Goal: Information Seeking & Learning: Learn about a topic

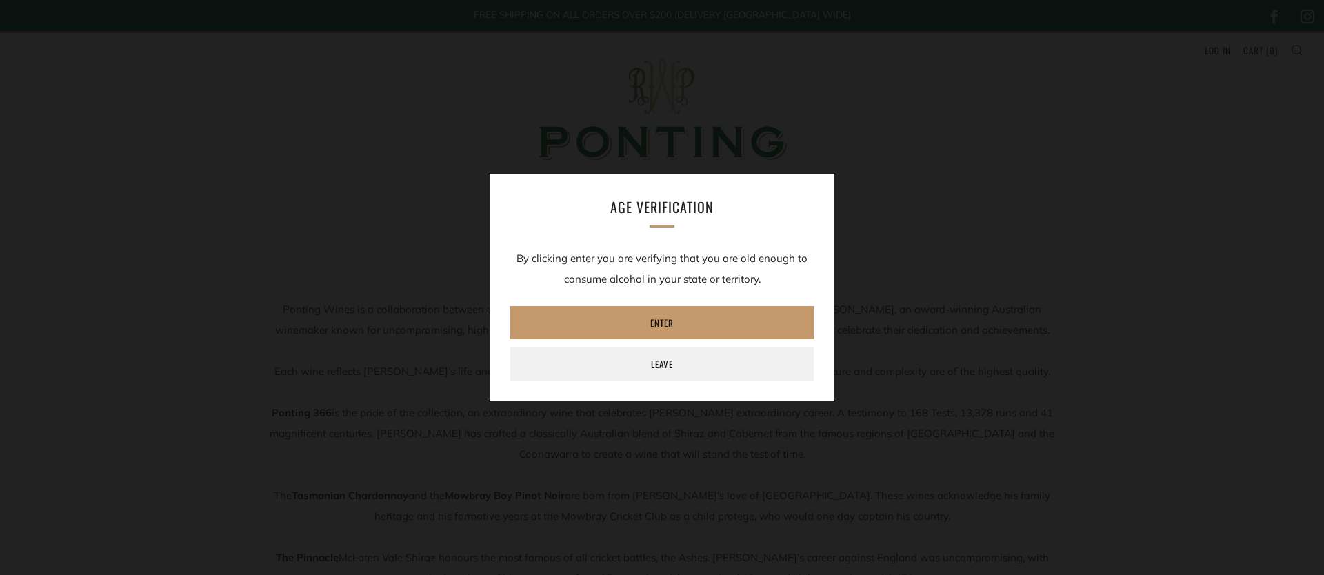
scroll to position [15, 0]
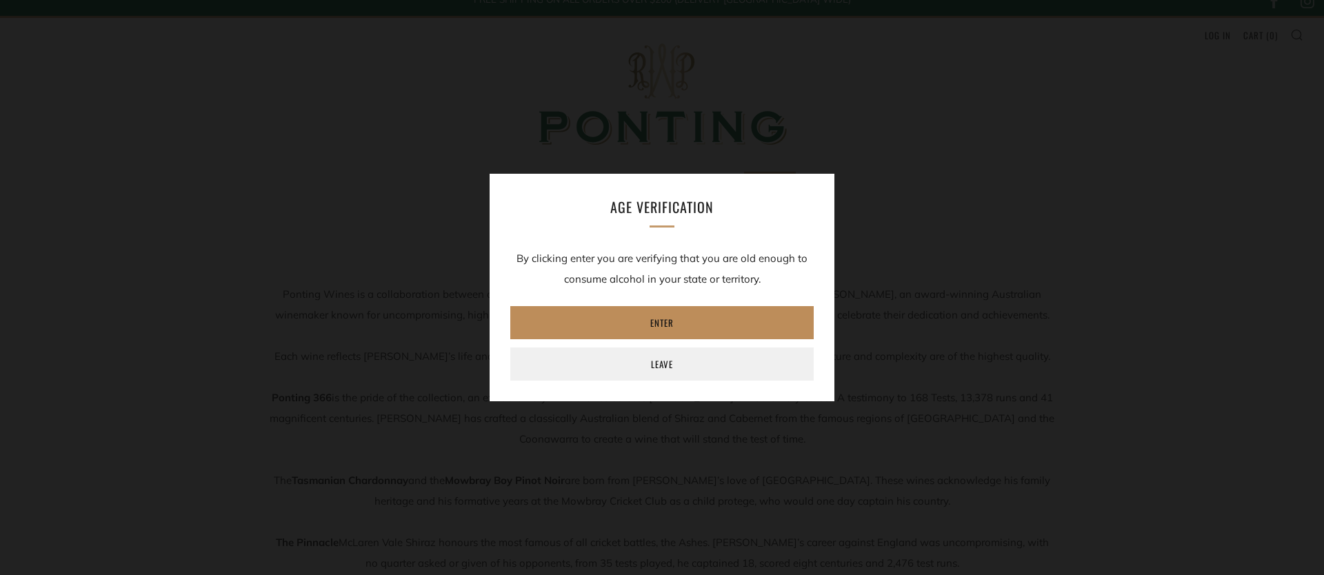
click at [651, 323] on link "Enter" at bounding box center [661, 322] width 303 height 33
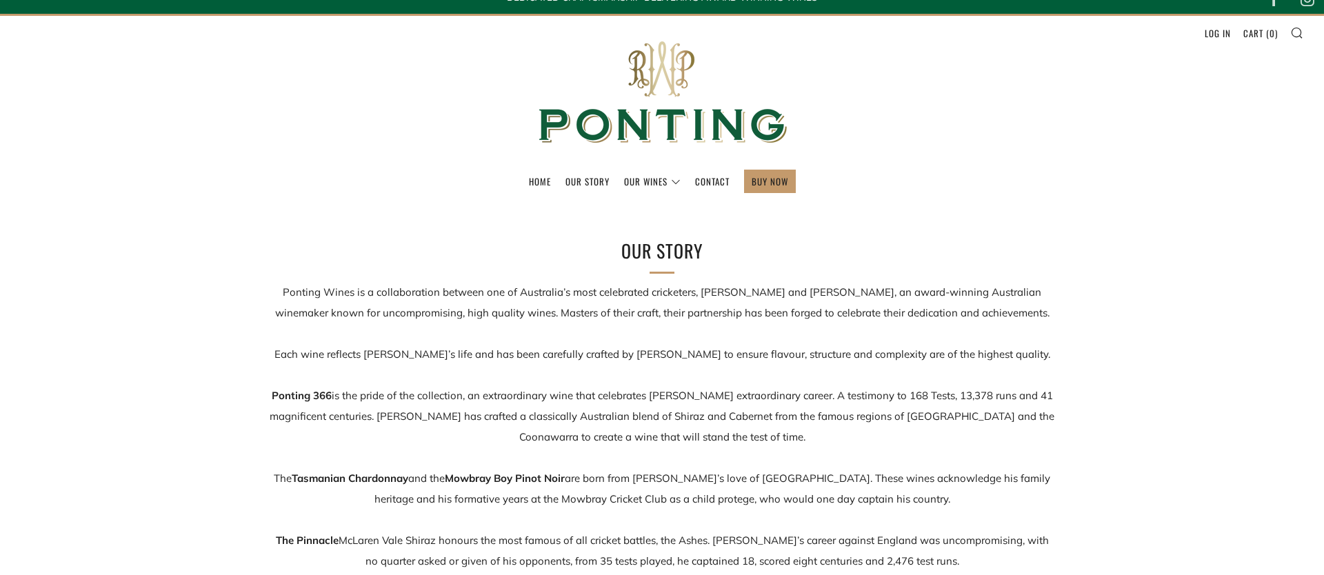
scroll to position [0, 0]
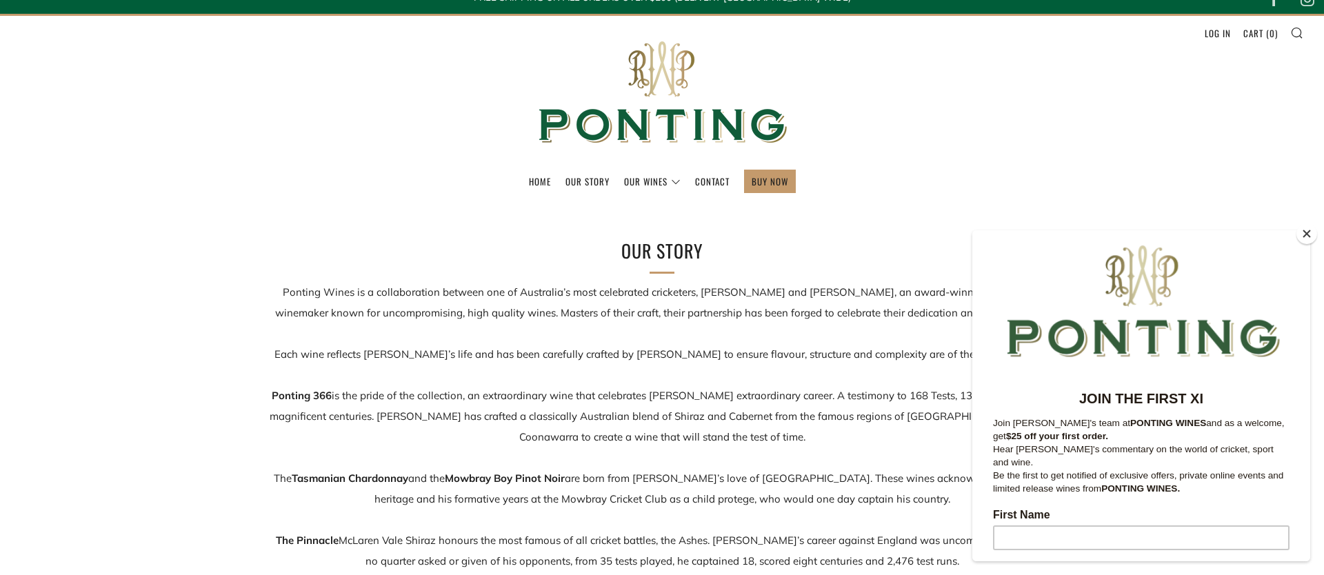
click at [1309, 235] on button "Close" at bounding box center [1307, 233] width 21 height 21
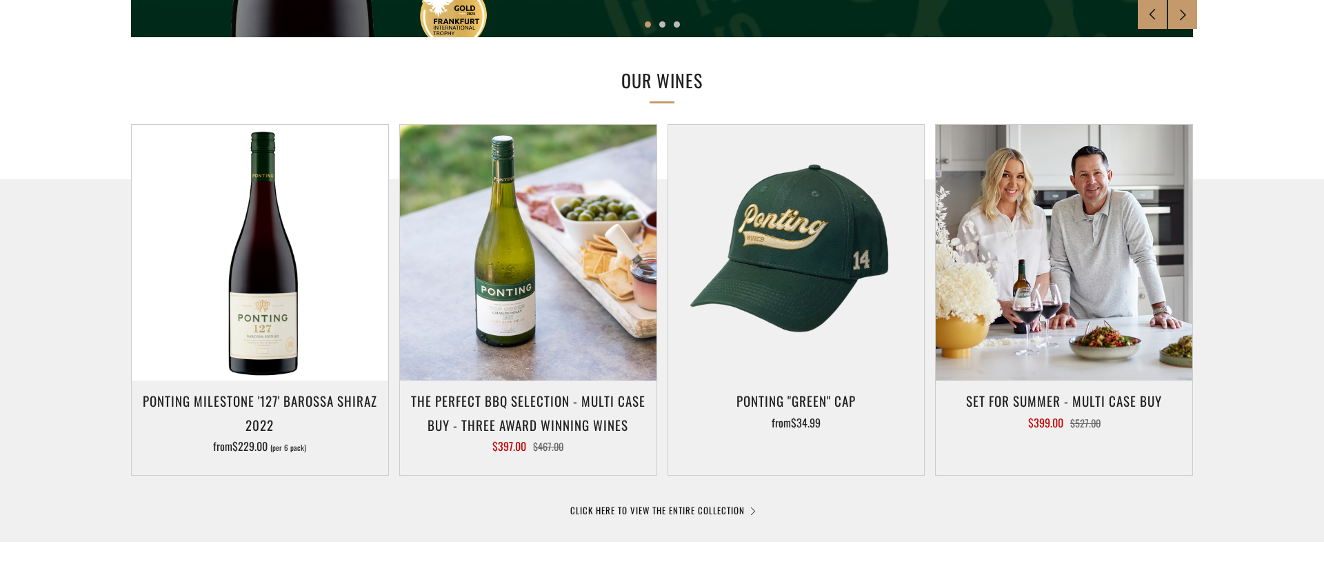
scroll to position [602, 0]
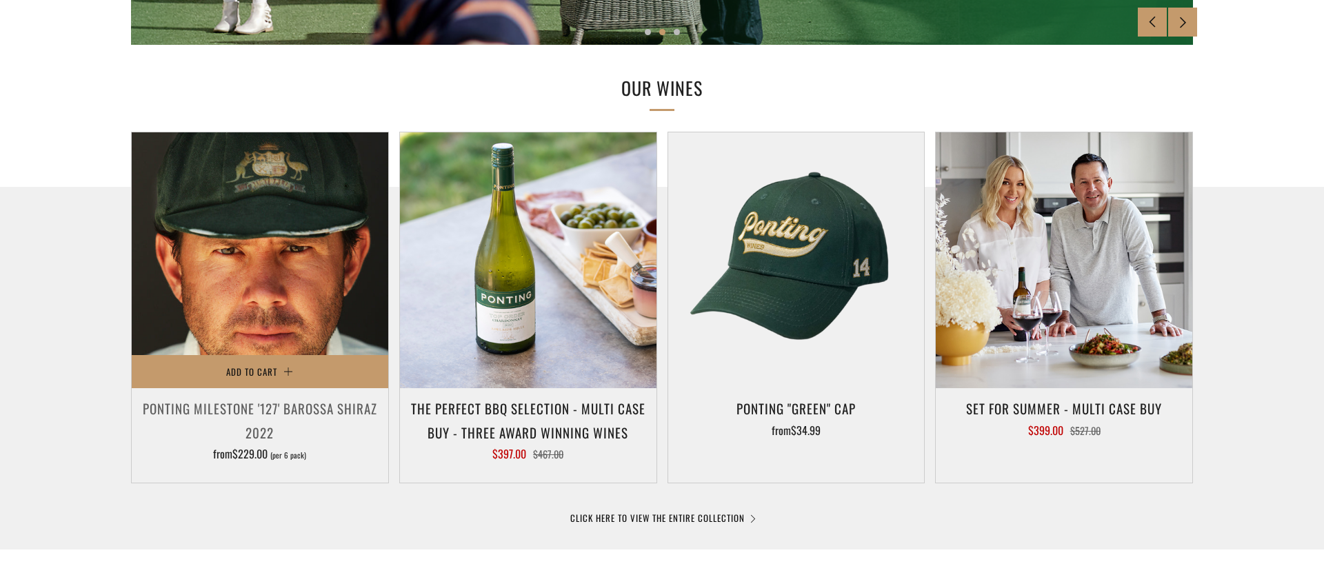
click at [279, 337] on img at bounding box center [260, 260] width 257 height 257
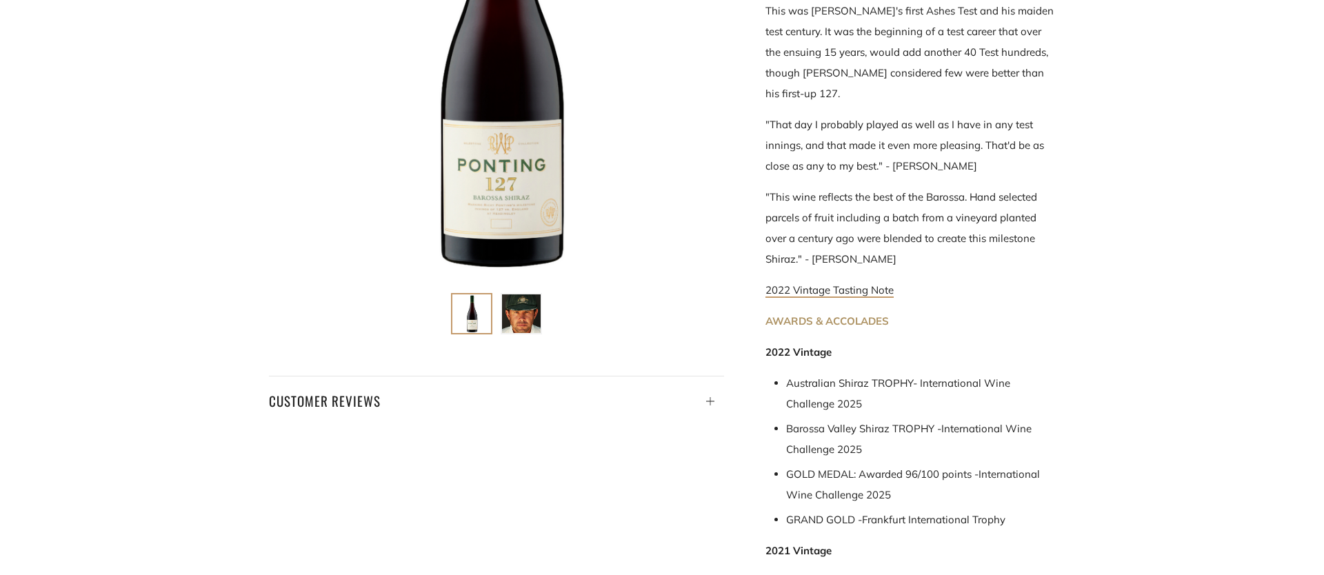
scroll to position [426, 0]
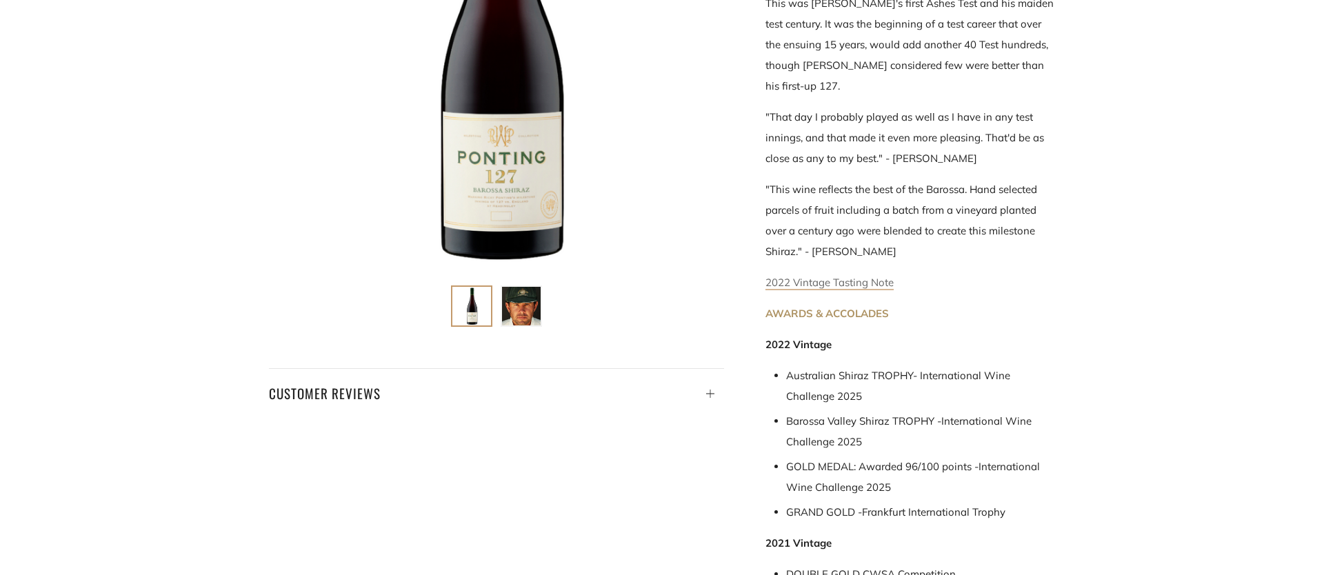
click at [834, 276] on link "2022 Vintage Tasting Note" at bounding box center [830, 283] width 128 height 14
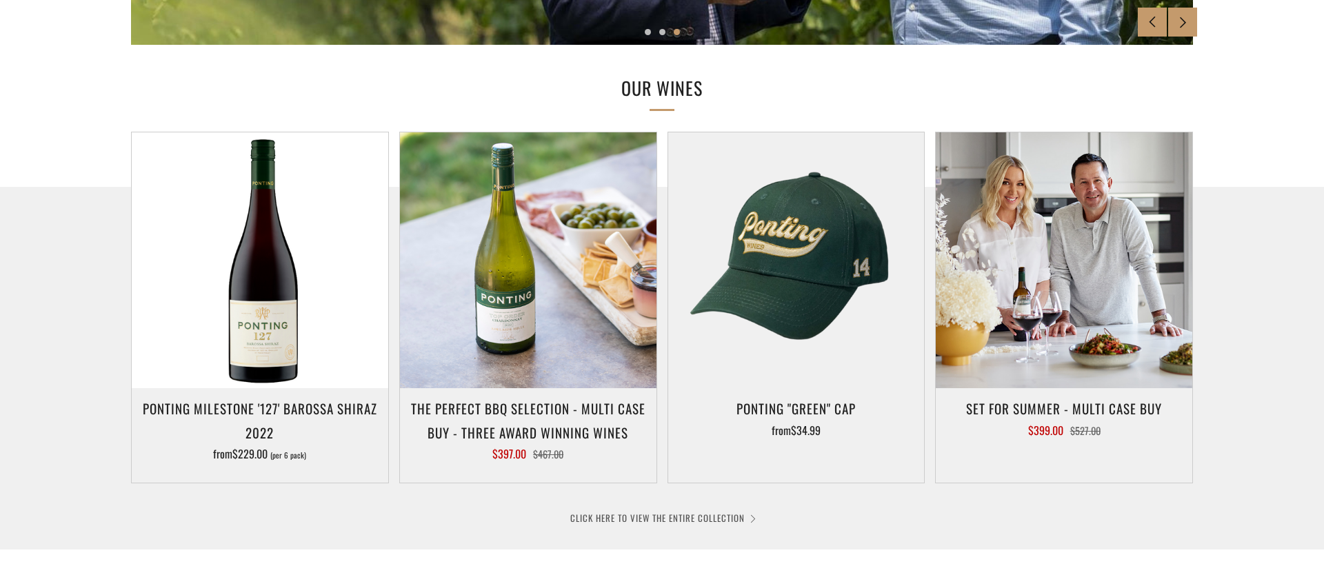
click at [754, 520] on link "CLICK HERE TO VIEW THE ENTIRE COLLECTION" at bounding box center [661, 518] width 183 height 14
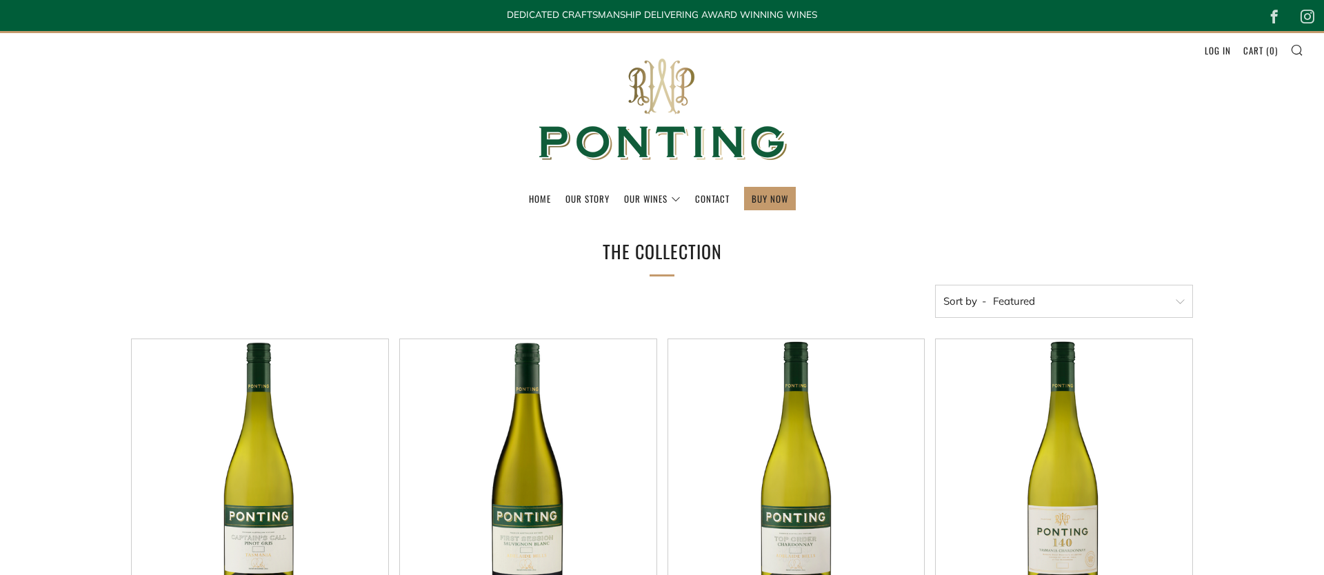
click at [996, 289] on select "Featured Best Selling Alphabetically, A-Z Alphabetically, Z-A Price, low to hig…" at bounding box center [1064, 301] width 258 height 33
click at [668, 230] on link "The Collection" at bounding box center [686, 235] width 123 height 23
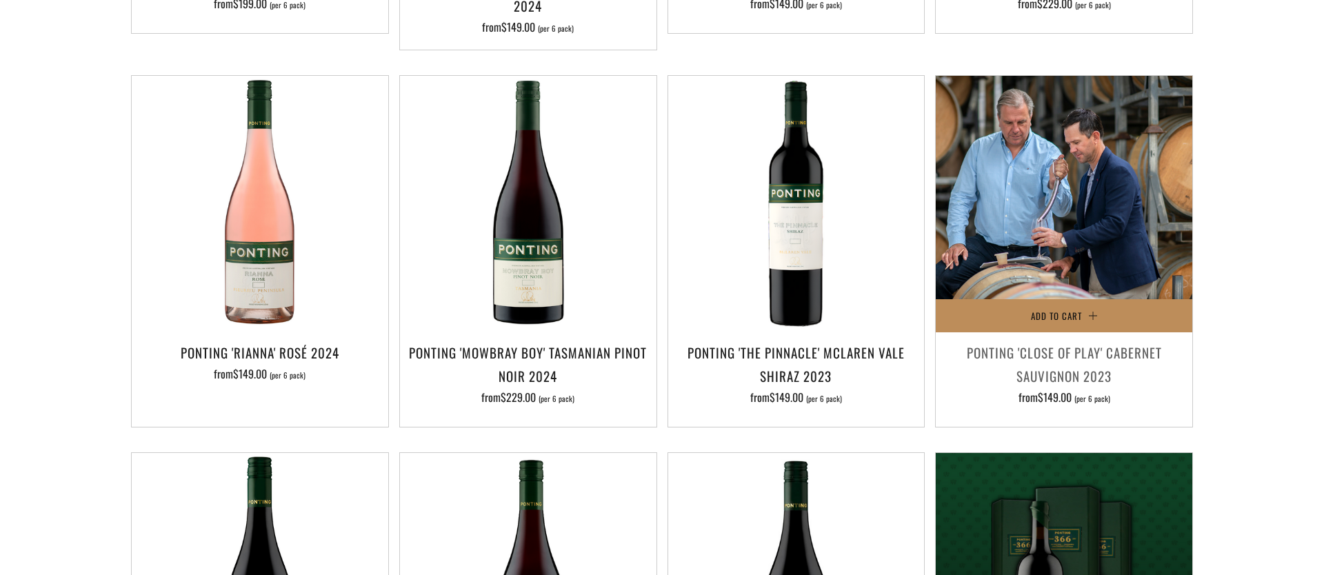
scroll to position [658, 0]
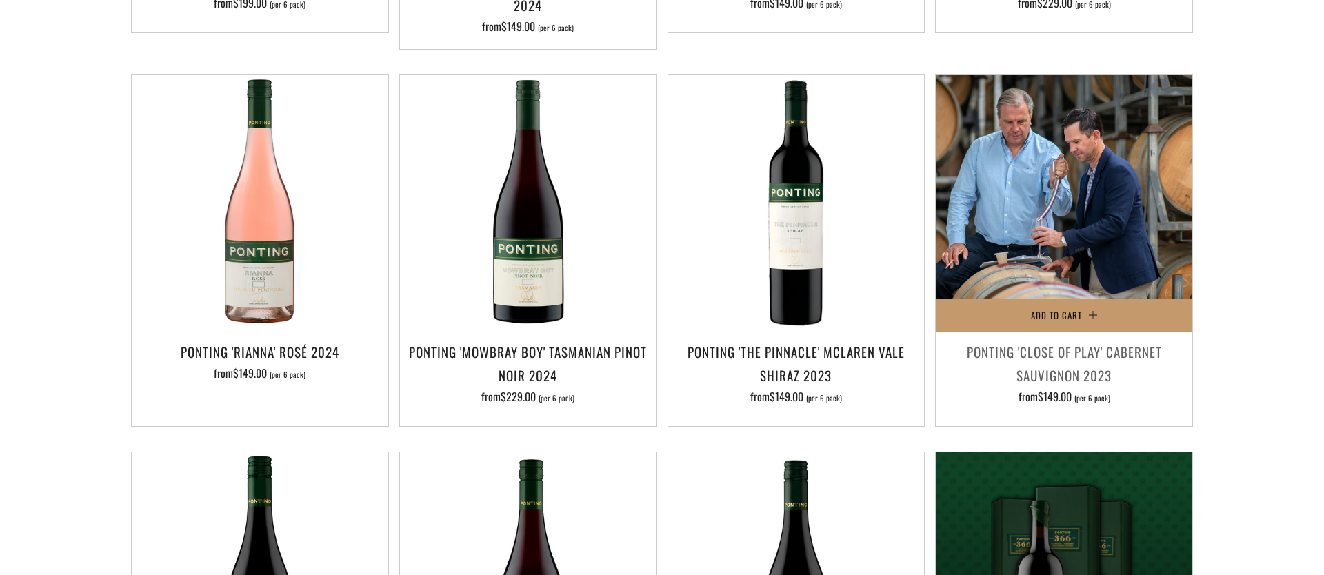
click at [1070, 279] on img at bounding box center [1064, 203] width 257 height 257
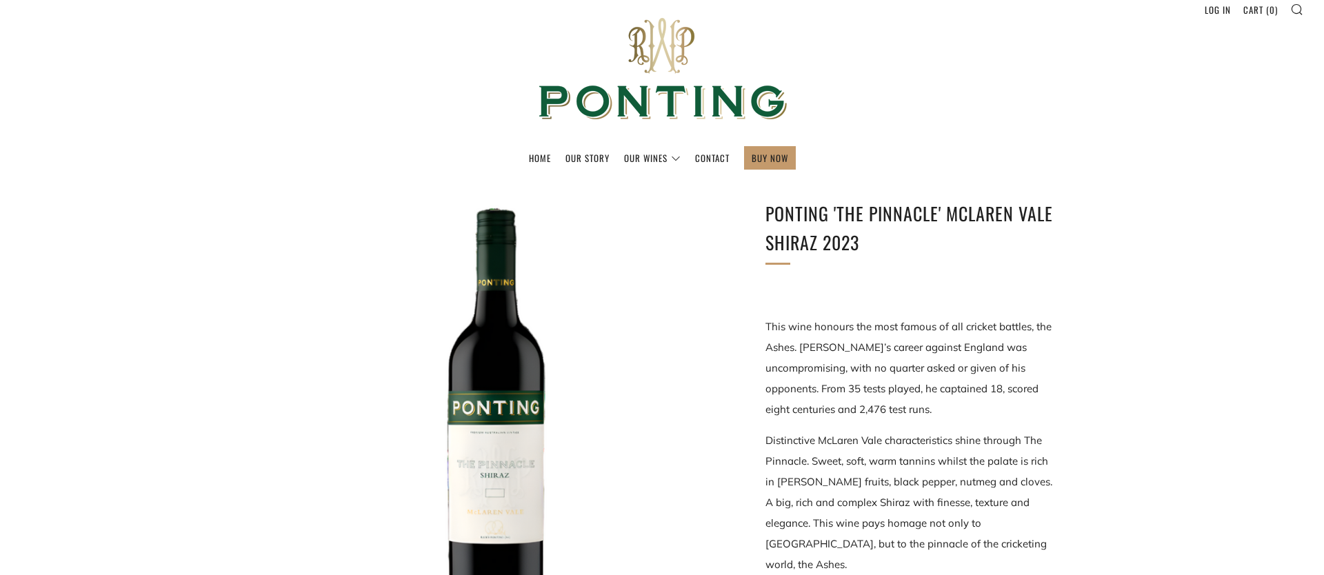
scroll to position [41, 0]
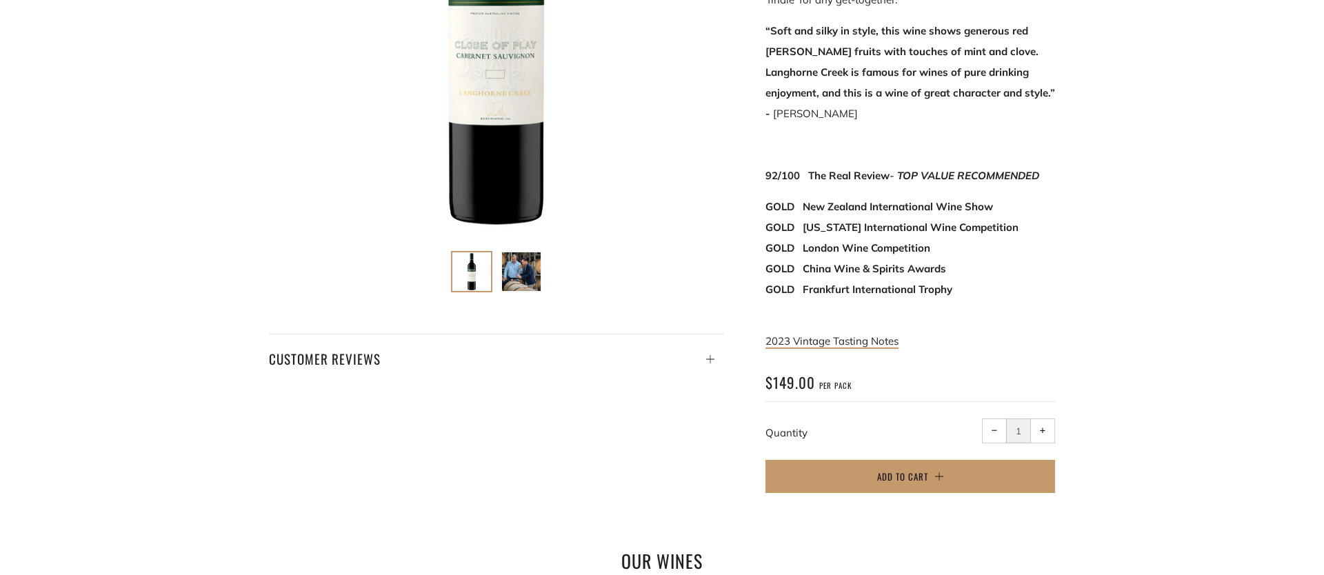
scroll to position [460, 0]
click at [834, 335] on link "2023 Vintage Tasting Notes" at bounding box center [832, 342] width 133 height 14
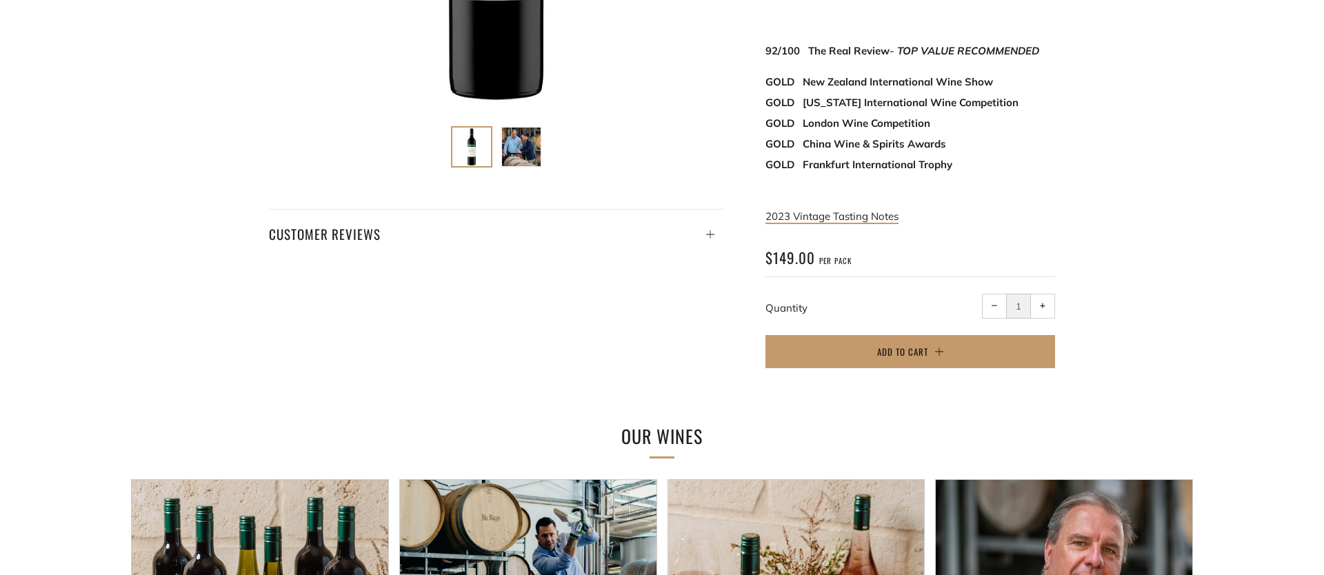
scroll to position [0, 0]
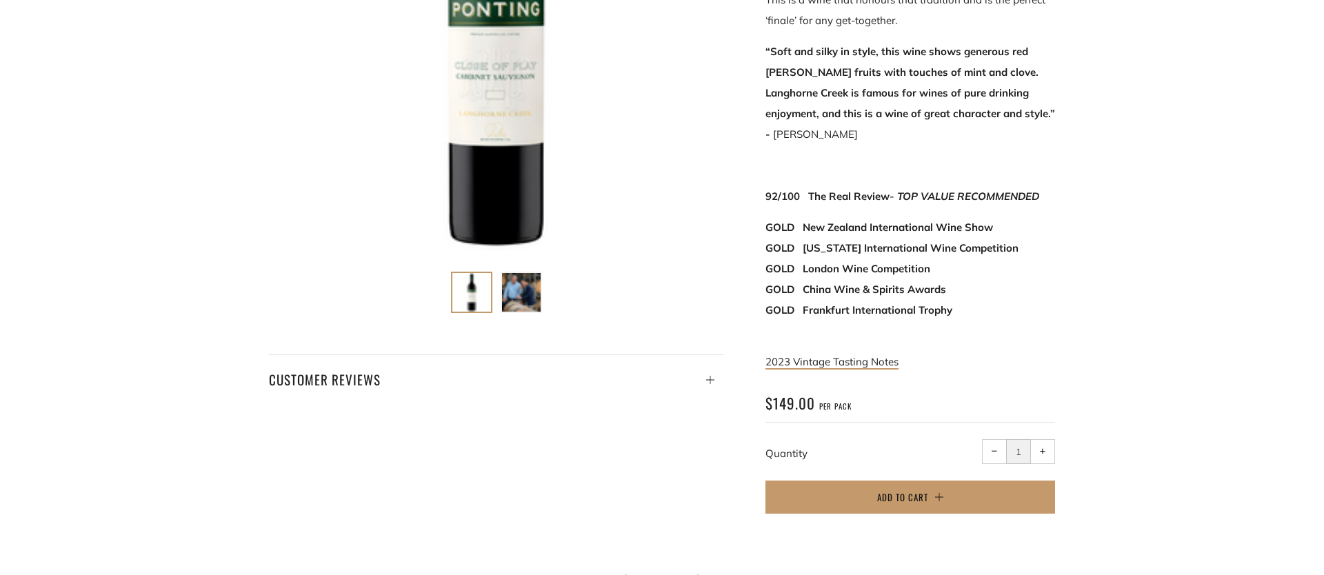
scroll to position [446, 0]
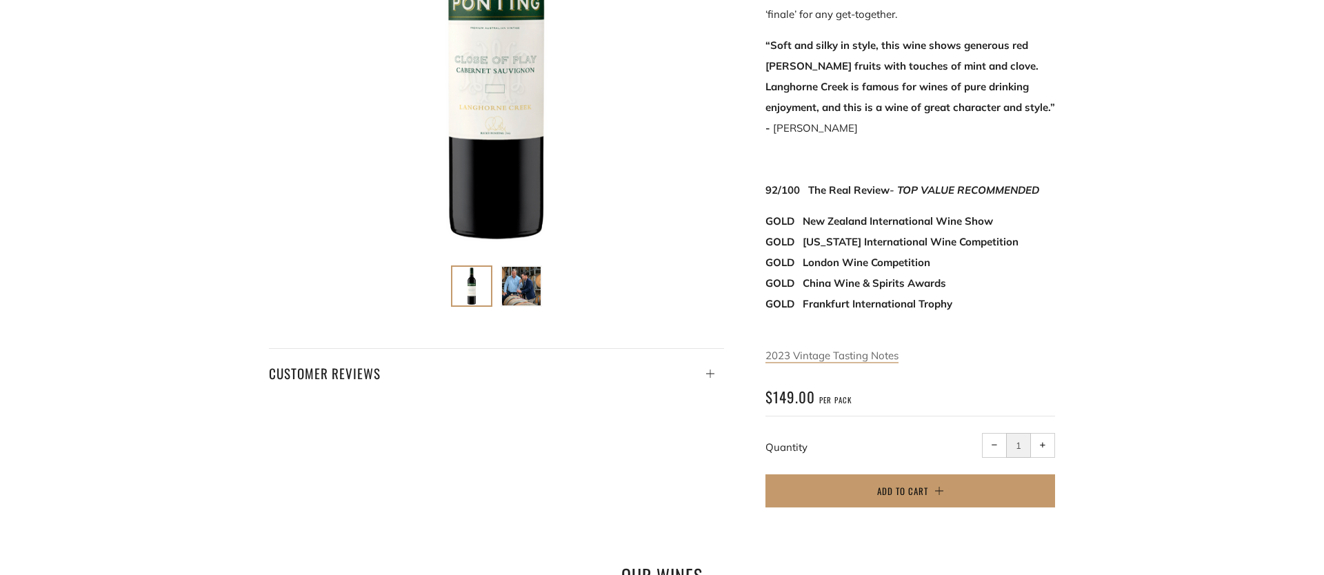
click at [841, 349] on link "2023 Vintage Tasting Notes" at bounding box center [832, 356] width 133 height 14
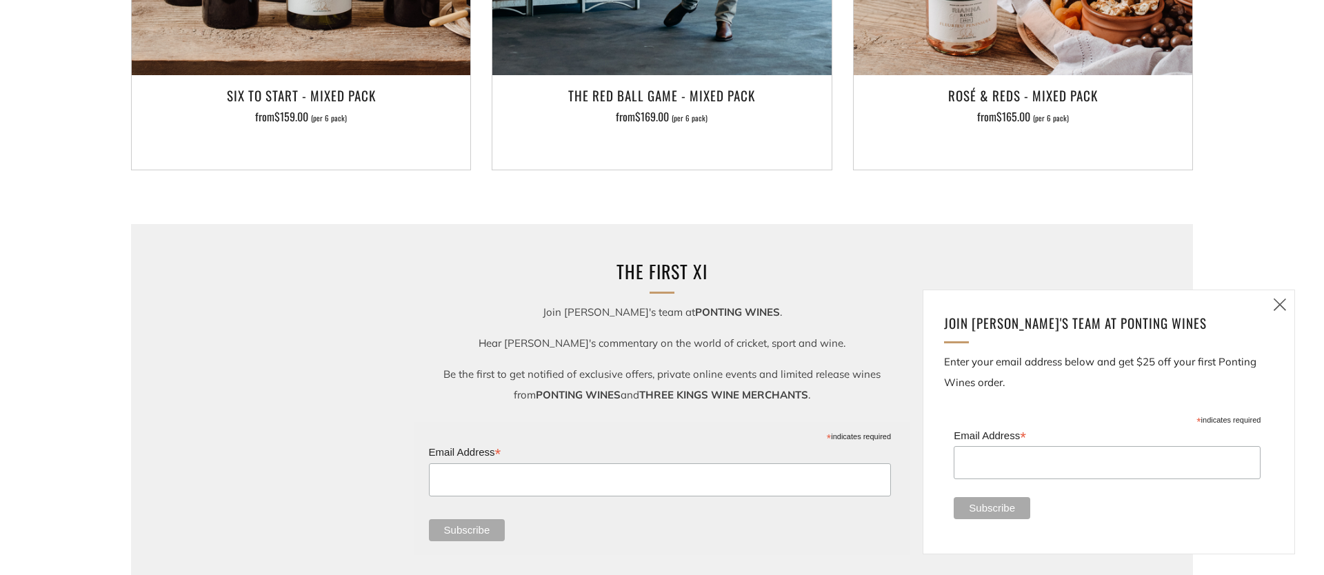
scroll to position [1241, 0]
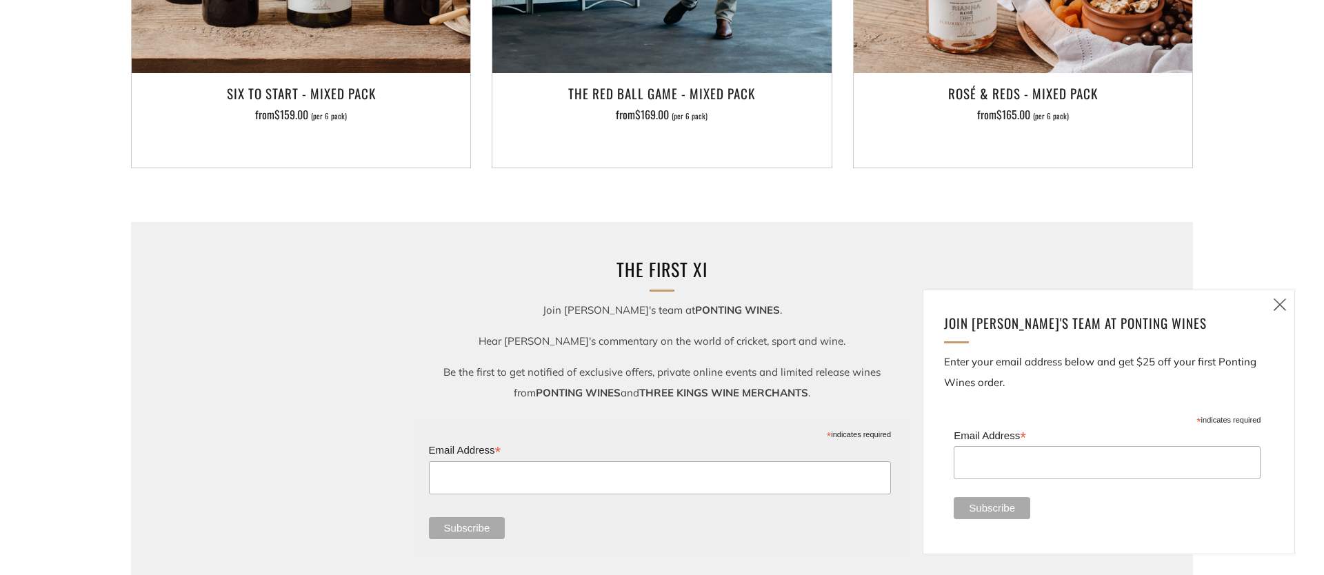
click at [1277, 302] on icon at bounding box center [1280, 304] width 17 height 17
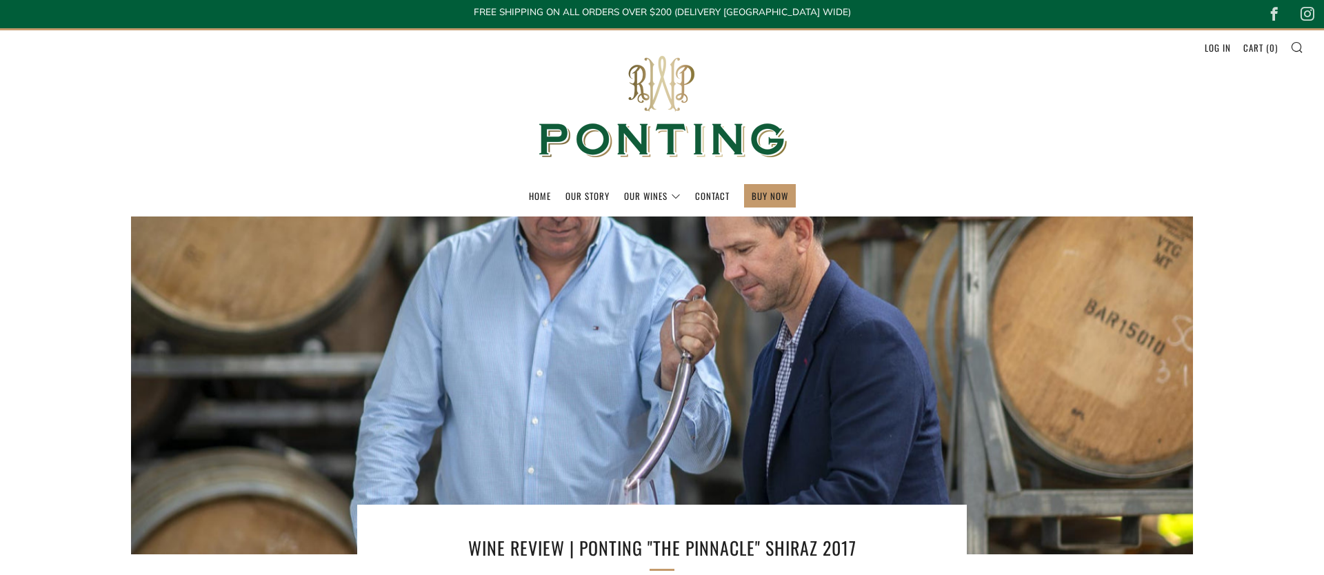
scroll to position [0, 0]
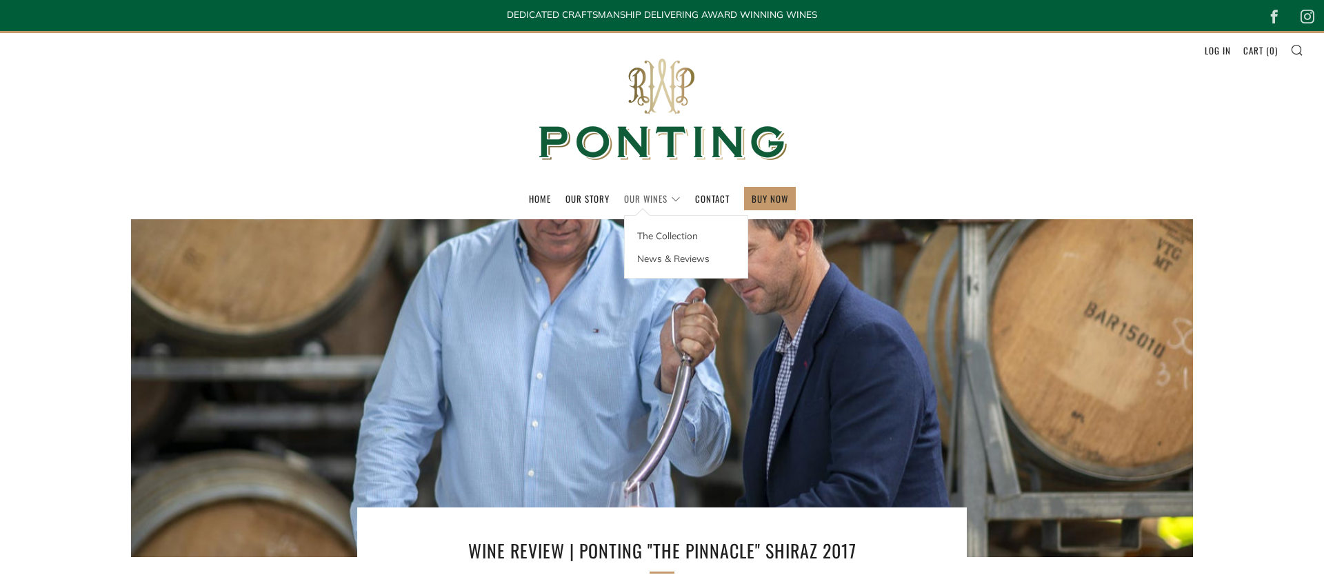
click at [654, 199] on link "Our Wines" at bounding box center [652, 199] width 57 height 22
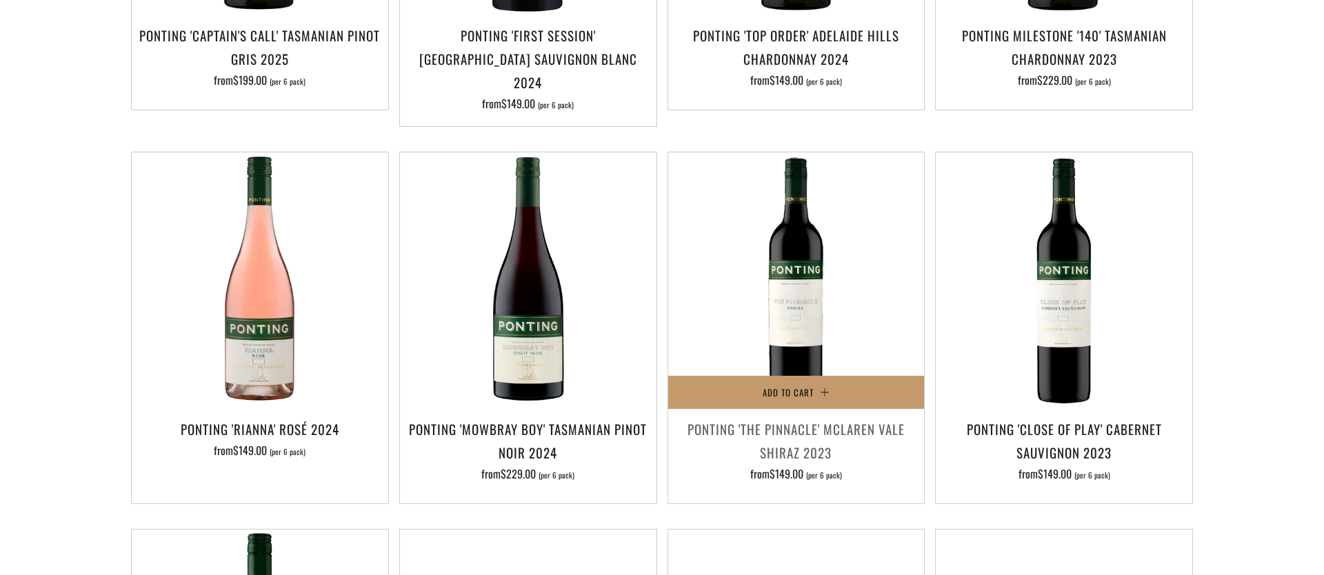
scroll to position [583, 0]
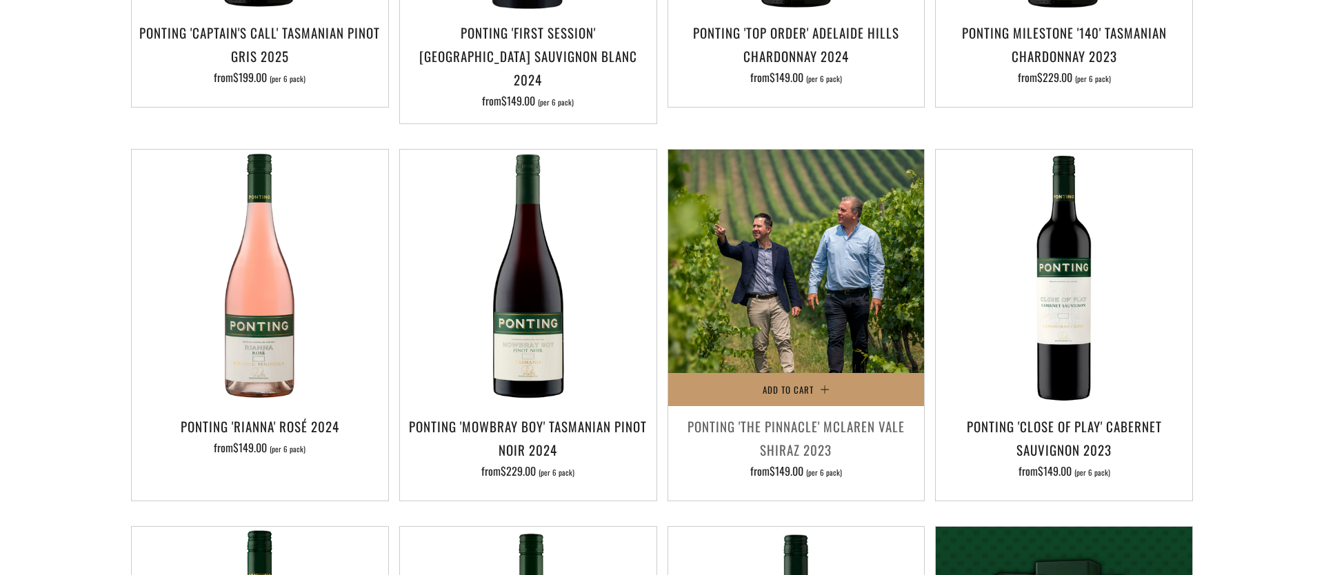
click at [792, 288] on img at bounding box center [796, 278] width 257 height 257
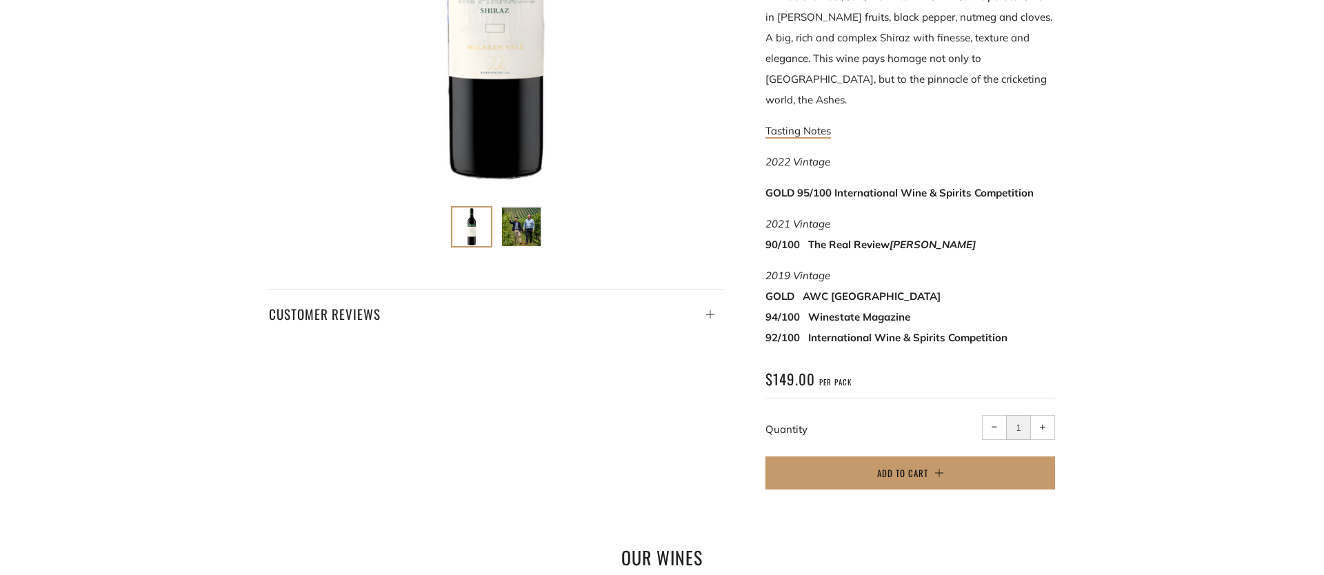
scroll to position [508, 0]
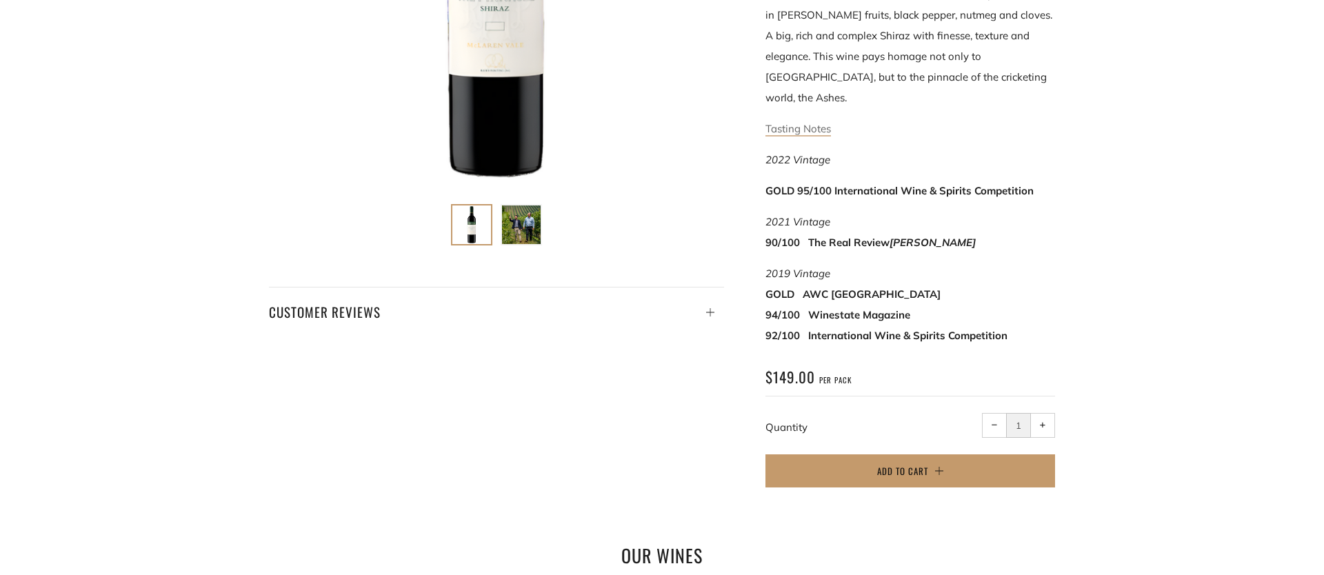
click at [806, 122] on link "Tasting Notes" at bounding box center [799, 129] width 66 height 14
